Goal: Task Accomplishment & Management: Manage account settings

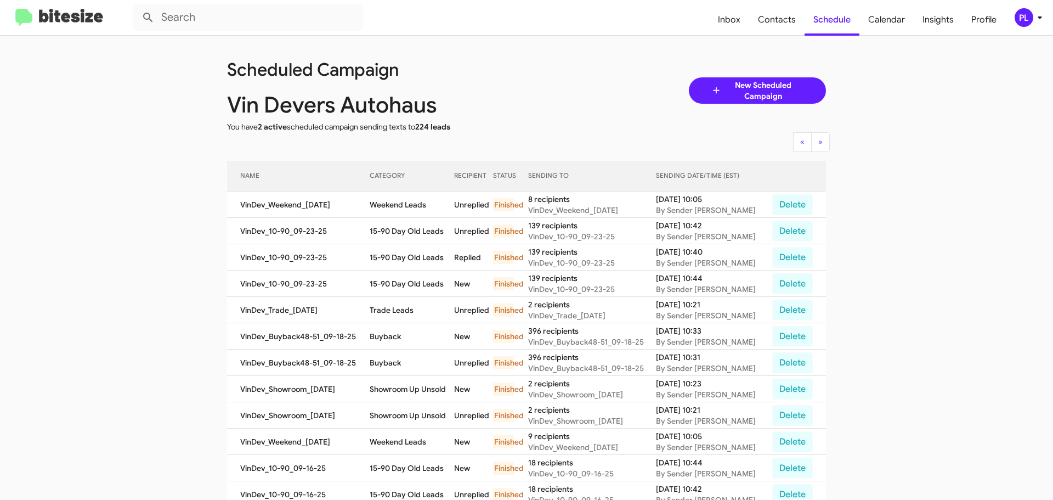
click at [1034, 19] on icon at bounding box center [1039, 17] width 13 height 13
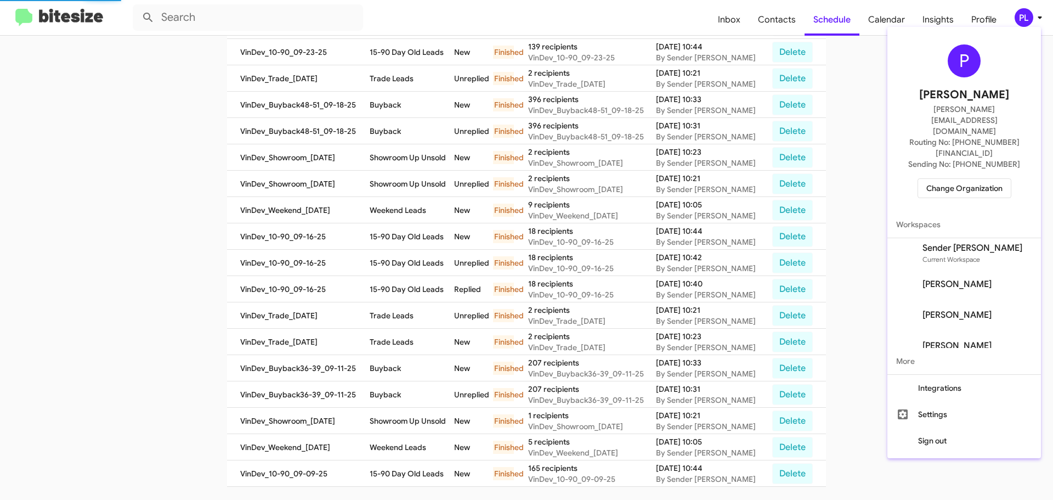
click at [979, 179] on span "Change Organization" at bounding box center [964, 188] width 76 height 19
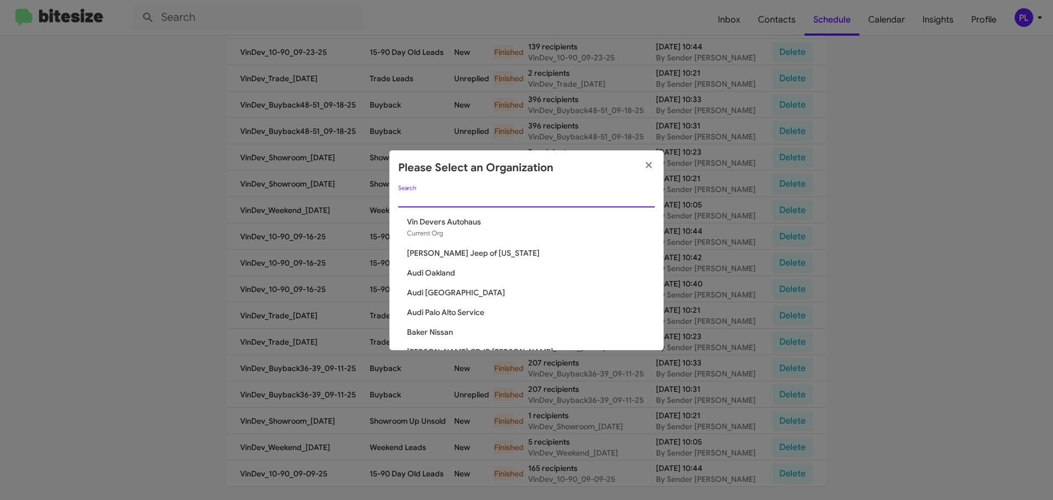
click at [552, 201] on input "Search" at bounding box center [526, 199] width 257 height 9
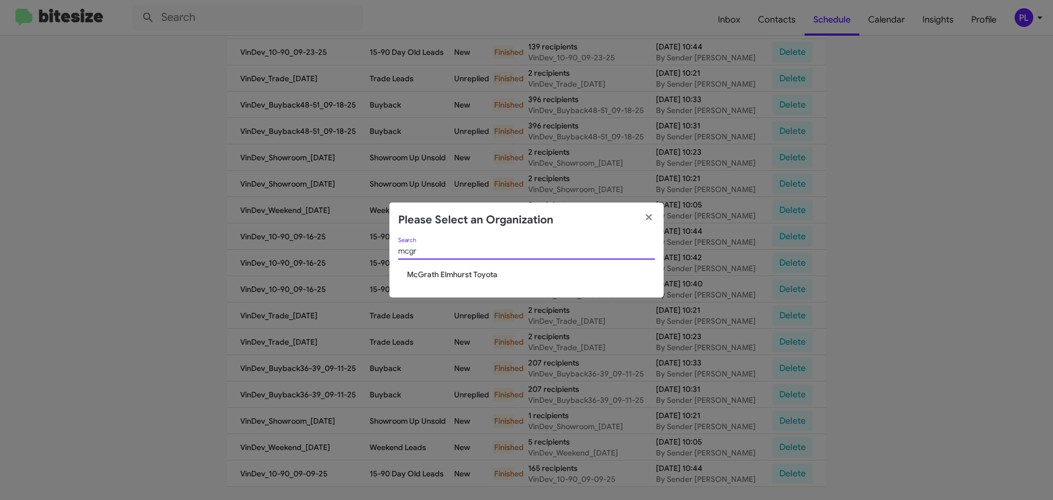
type input "mcgr"
click at [487, 276] on span "McGrath Elmhurst Toyota" at bounding box center [531, 274] width 248 height 11
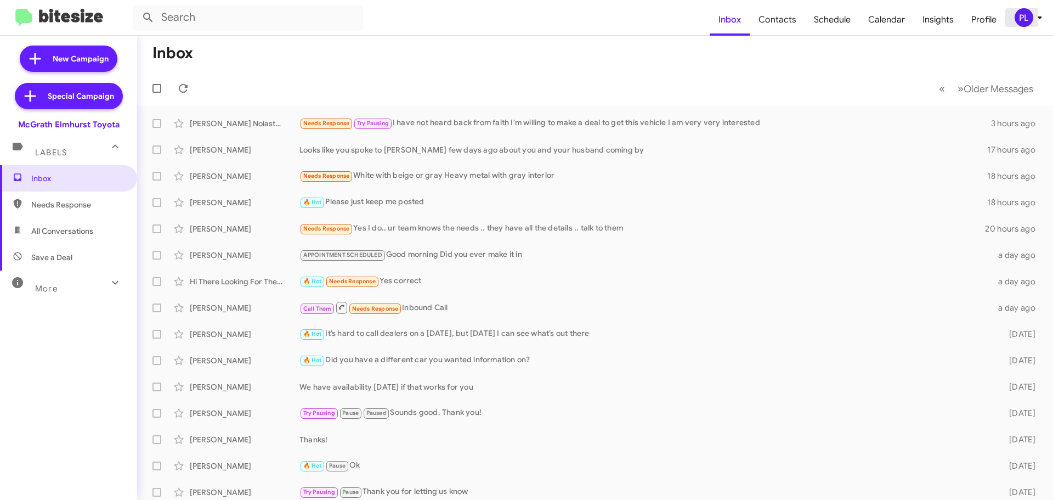
click at [1028, 24] on div "PL" at bounding box center [1023, 17] width 19 height 19
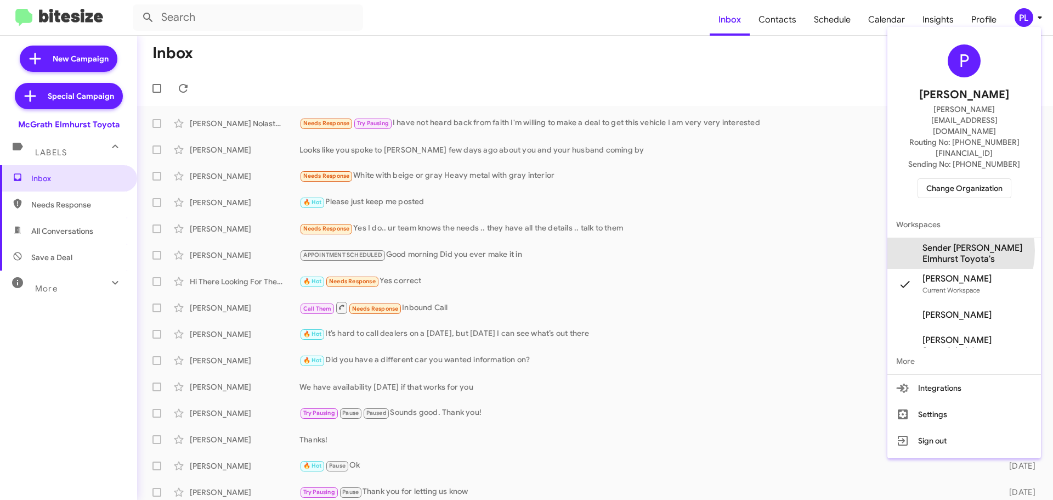
click at [950, 242] on span "Sender McGrath Elmhurst Toyota's" at bounding box center [977, 253] width 110 height 22
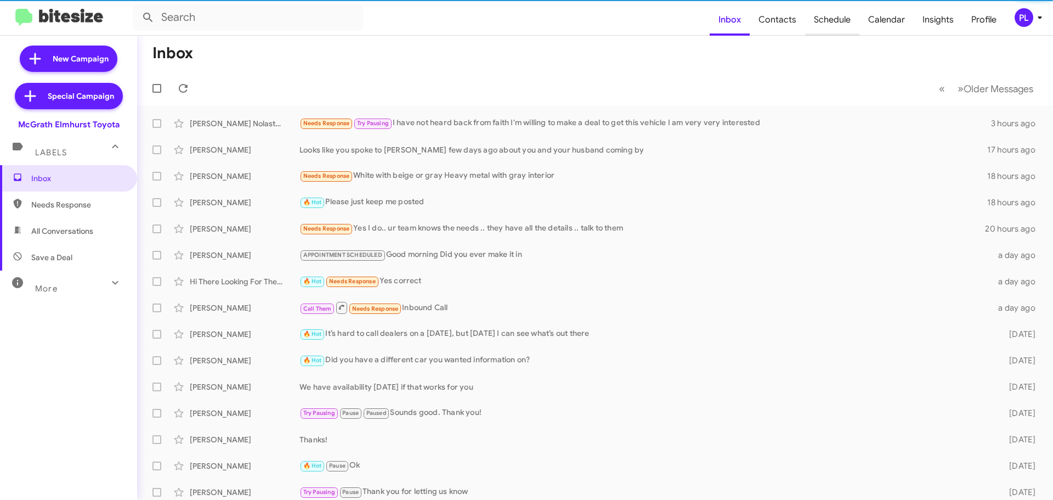
click at [844, 18] on span "Schedule" at bounding box center [832, 20] width 54 height 32
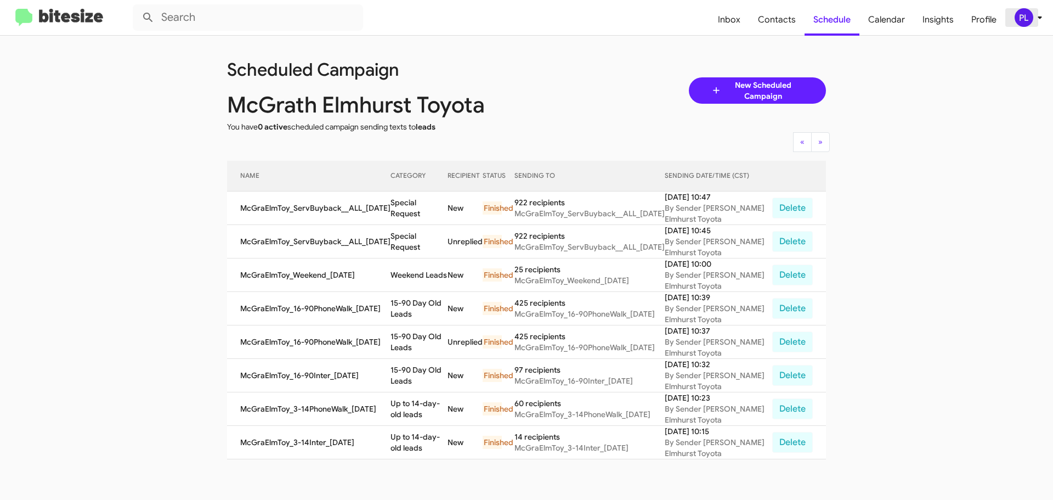
click at [1035, 21] on icon at bounding box center [1039, 17] width 13 height 13
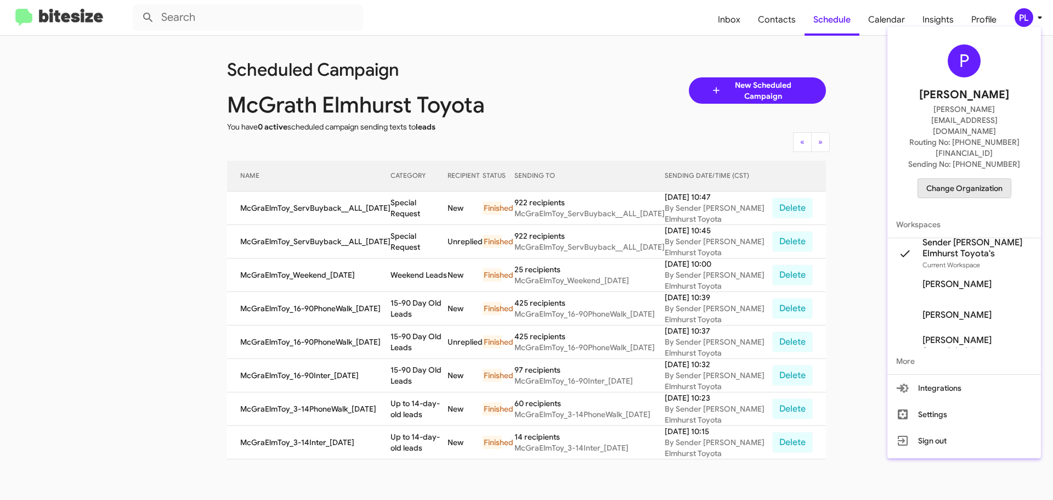
click at [960, 179] on span "Change Organization" at bounding box center [964, 188] width 76 height 19
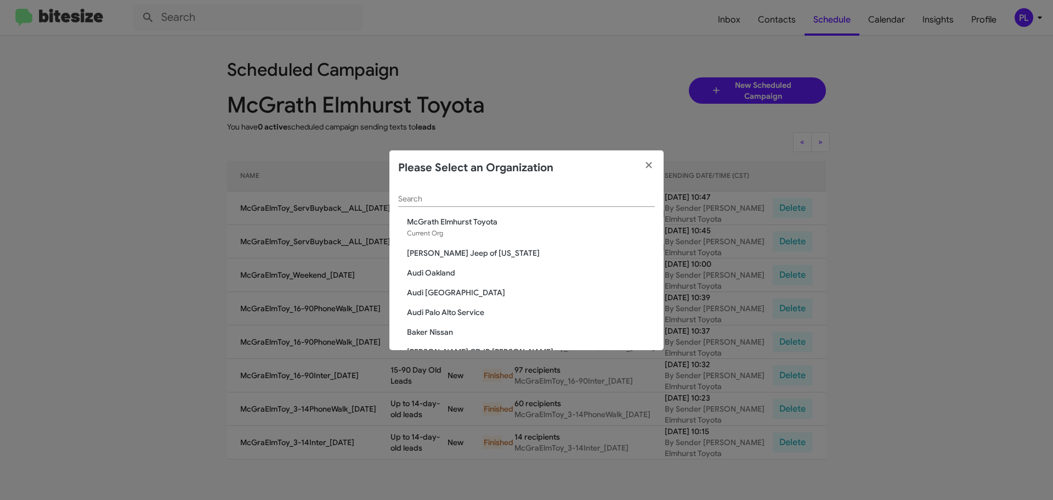
click at [504, 199] on input "Search" at bounding box center [526, 199] width 257 height 9
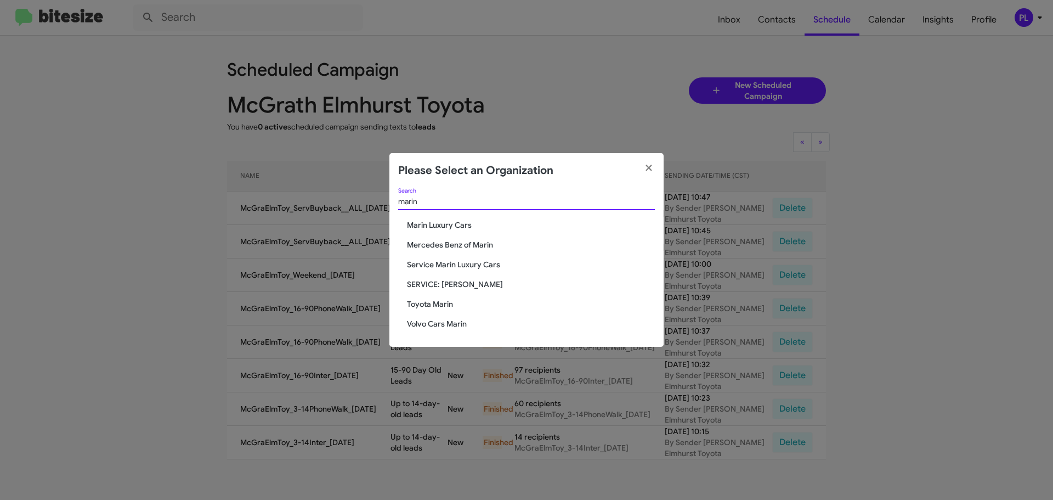
type input "marin"
click at [442, 307] on span "Toyota Marin" at bounding box center [531, 303] width 248 height 11
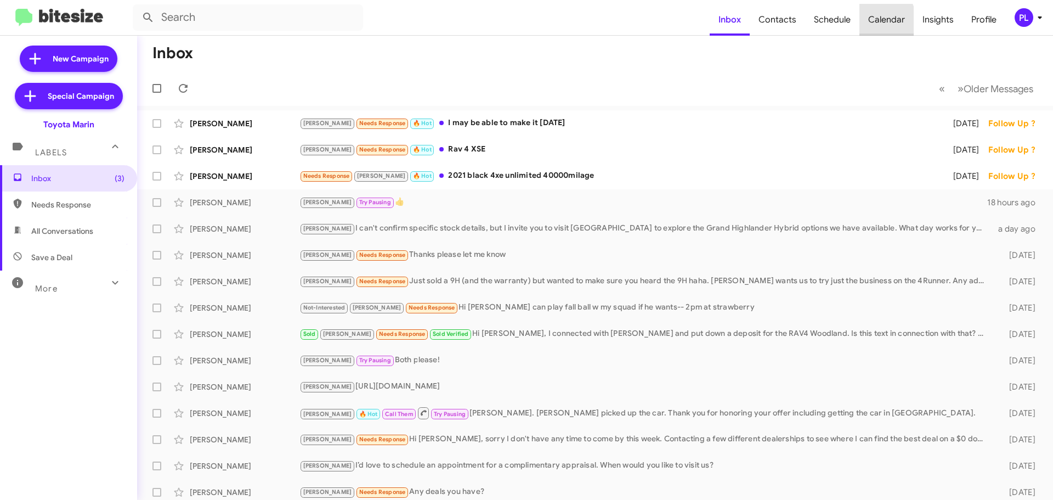
click at [871, 22] on span "Calendar" at bounding box center [886, 20] width 54 height 32
